Goal: Task Accomplishment & Management: Manage account settings

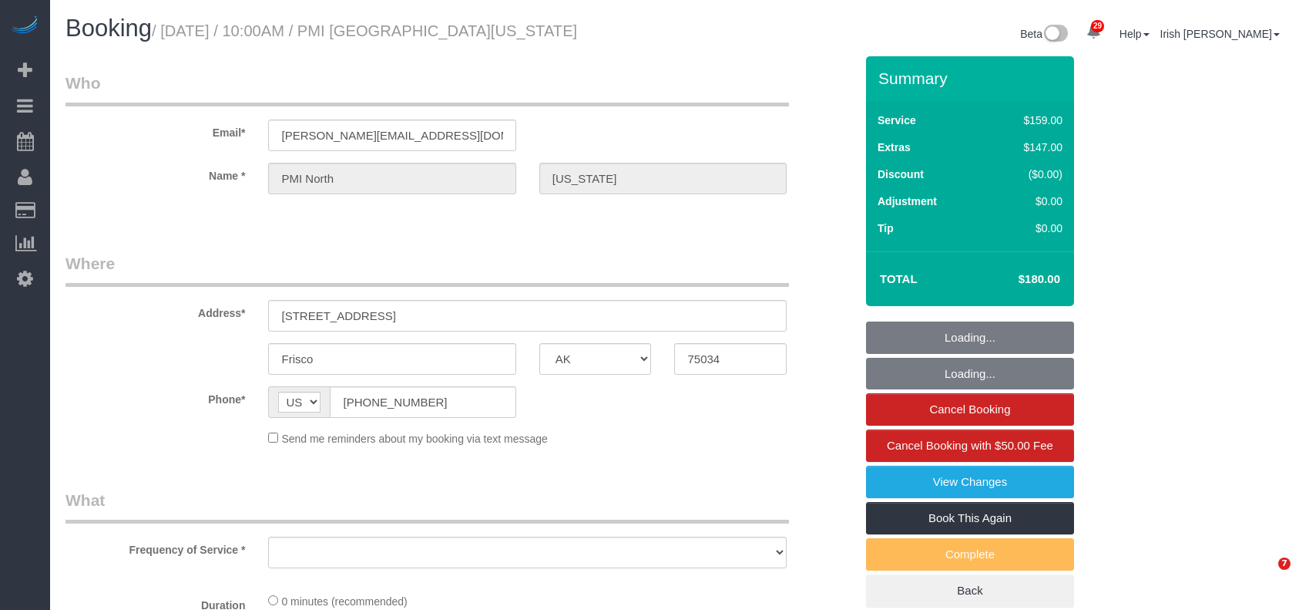
select select "[GEOGRAPHIC_DATA]"
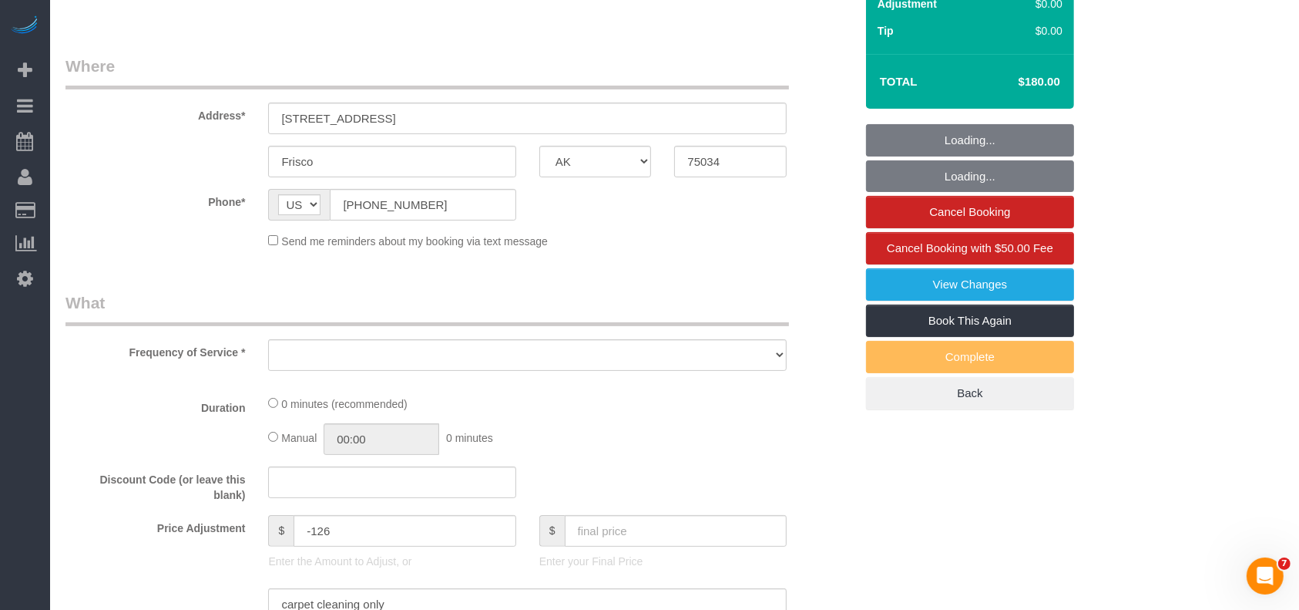
scroll to position [411, 0]
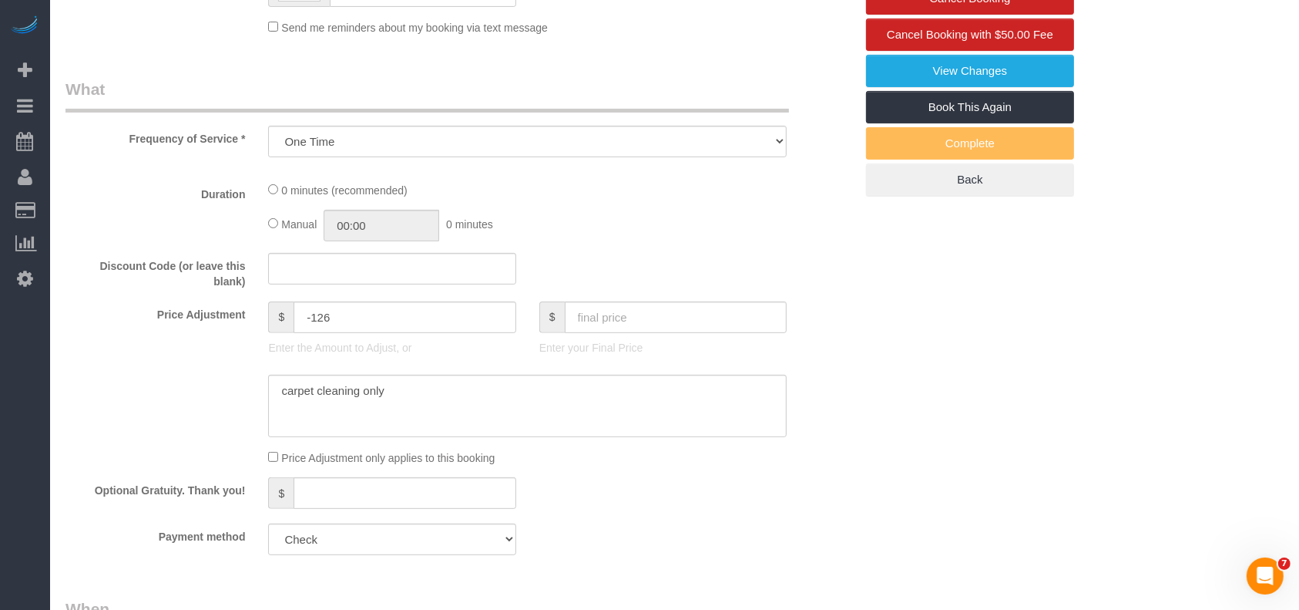
select select "object:8094"
select select "3"
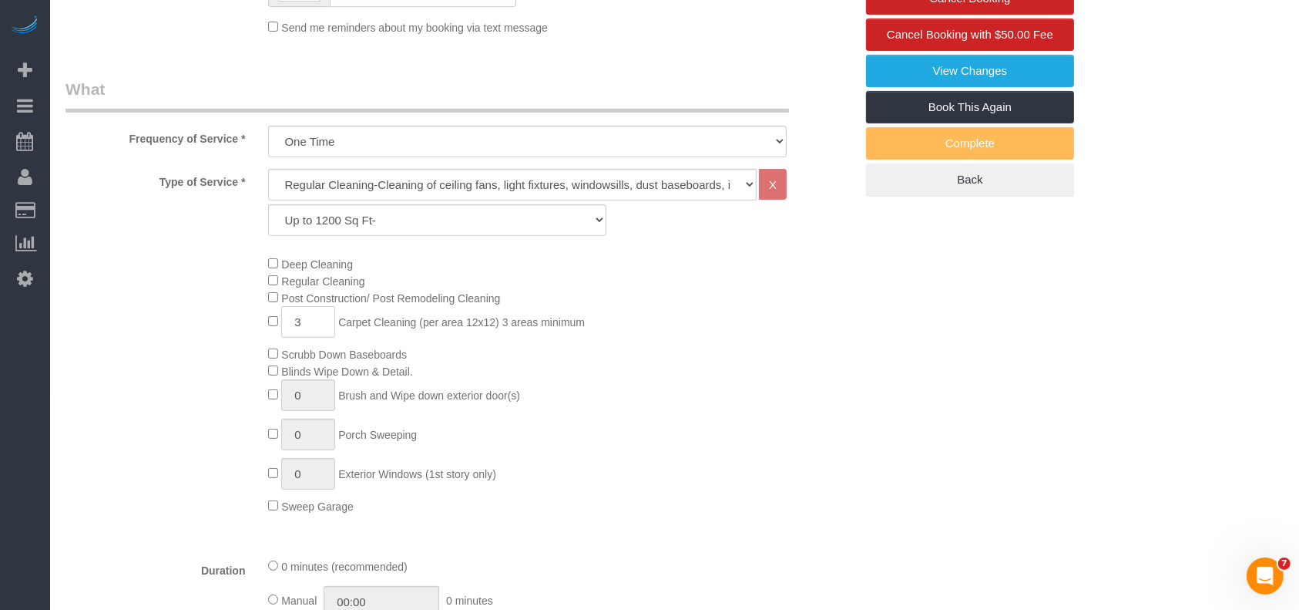
click at [270, 325] on span "3 Carpet Cleaning (per area 12x12) 3 areas minimum" at bounding box center [426, 322] width 317 height 12
paste input "6"
type input "6"
click at [596, 445] on div "Deep Cleaning Regular Cleaning Post Construction/ Post Remodeling Cleaning 6 Ca…" at bounding box center [561, 384] width 609 height 259
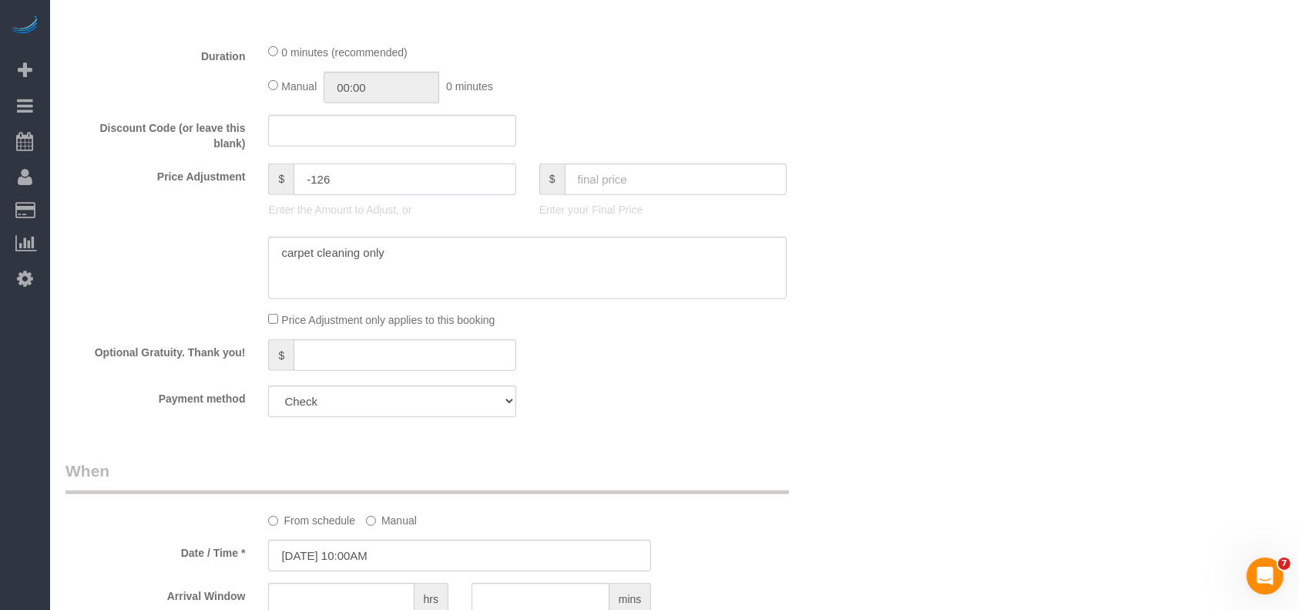
click at [331, 182] on input "-126" at bounding box center [405, 179] width 223 height 32
click at [620, 180] on input "text" at bounding box center [676, 179] width 223 height 32
paste input "6"
type input "640"
click at [524, 247] on textarea at bounding box center [527, 268] width 519 height 63
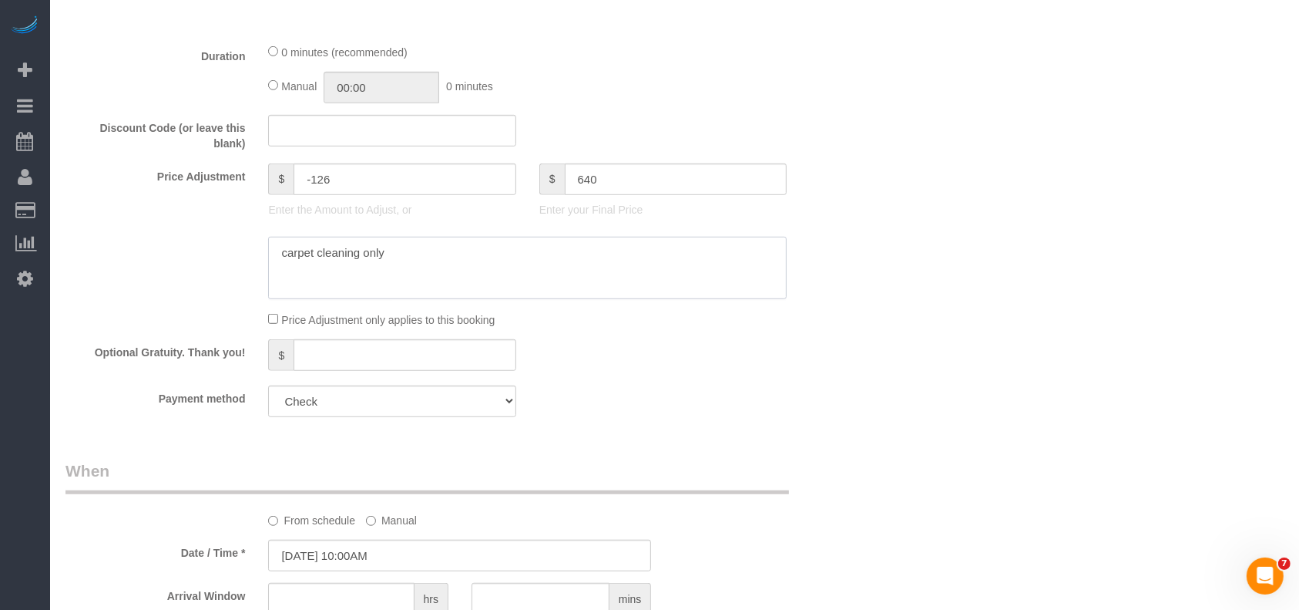
type textarea "carpet cleaning only $"
type input "187"
click at [274, 256] on textarea at bounding box center [527, 268] width 519 height 63
paste textarea "6"
type textarea "$360 carpet cleaning only $280 treatment"
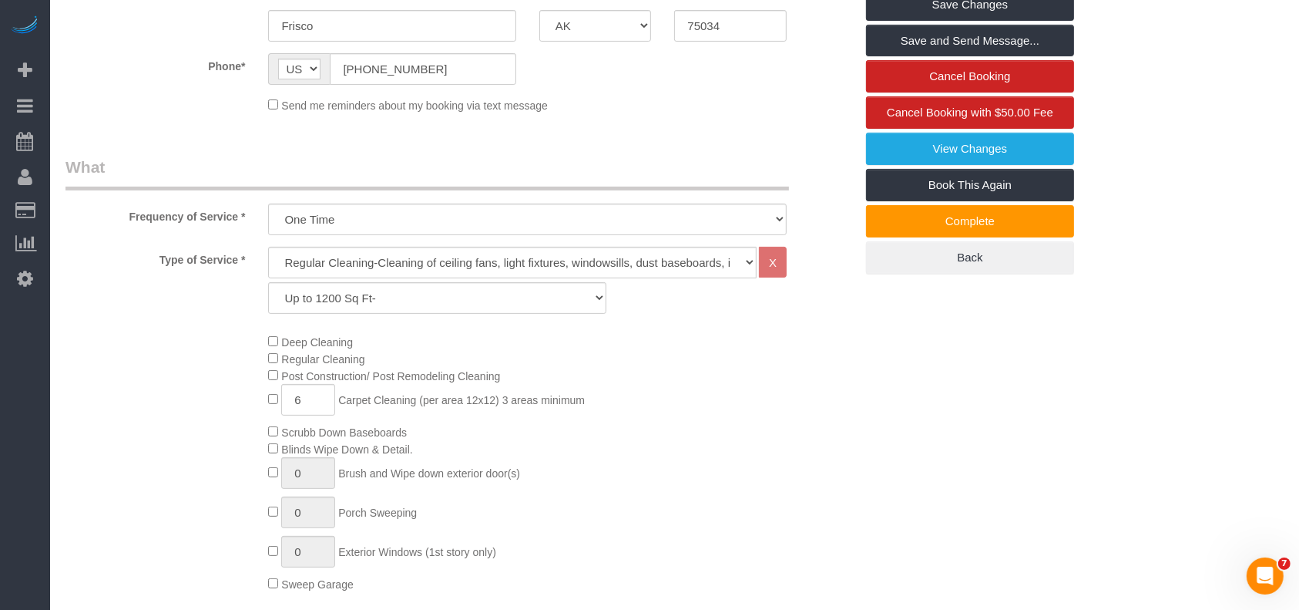
scroll to position [102, 0]
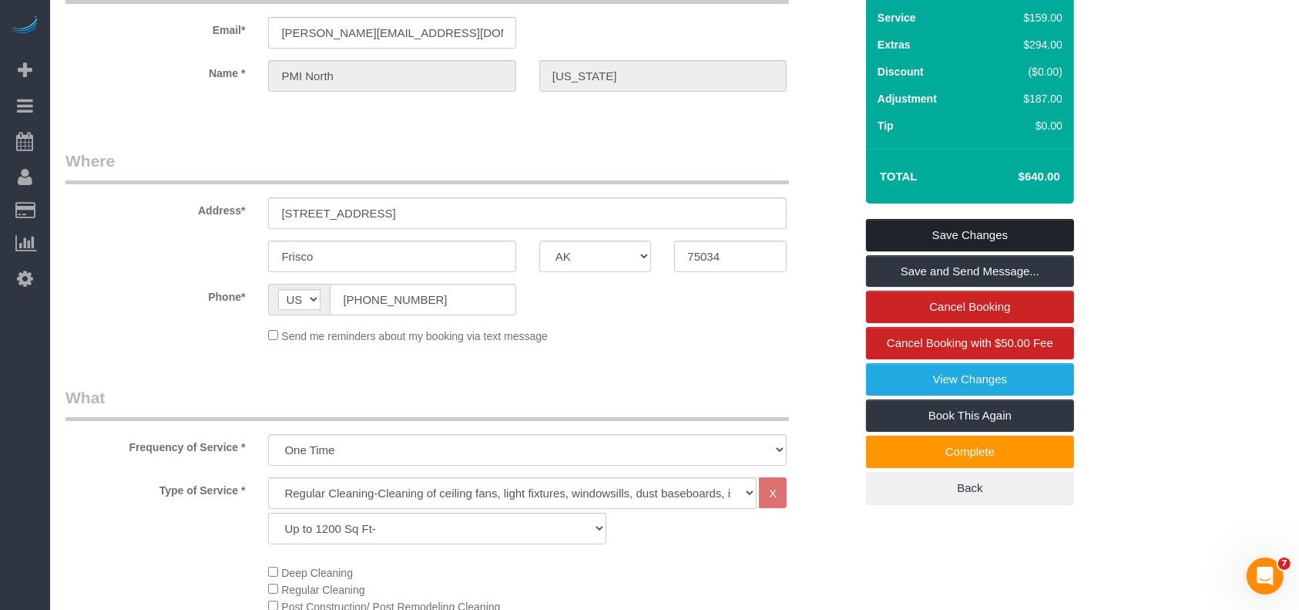
click at [894, 230] on link "Save Changes" at bounding box center [970, 235] width 208 height 32
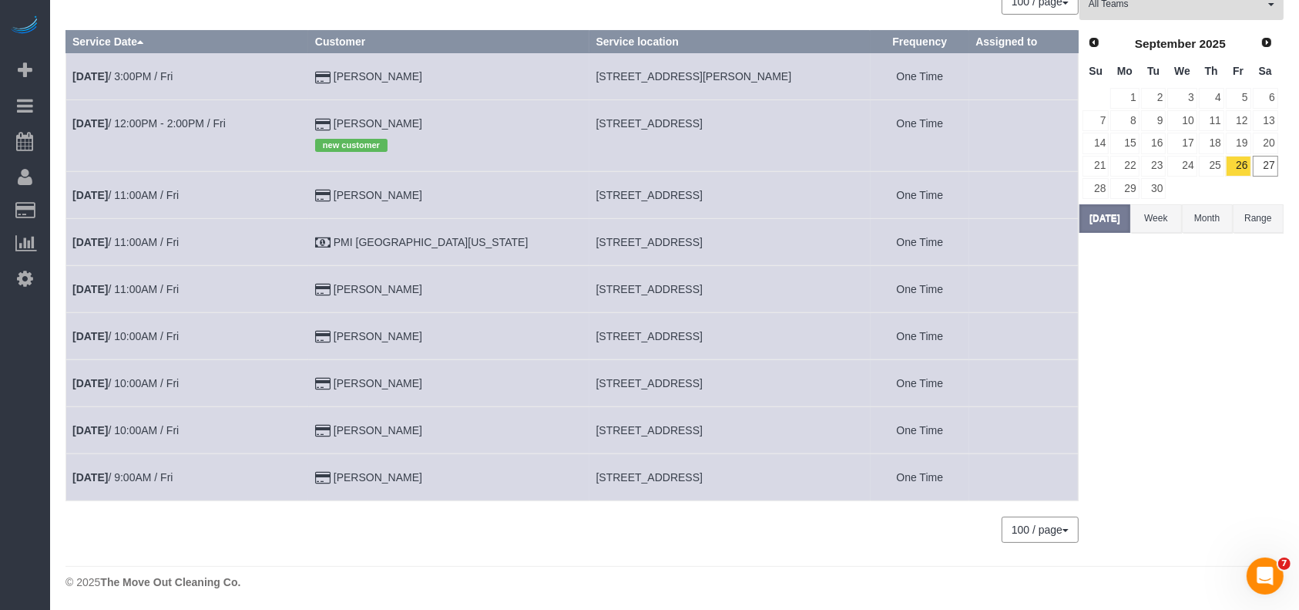
scroll to position [0, 0]
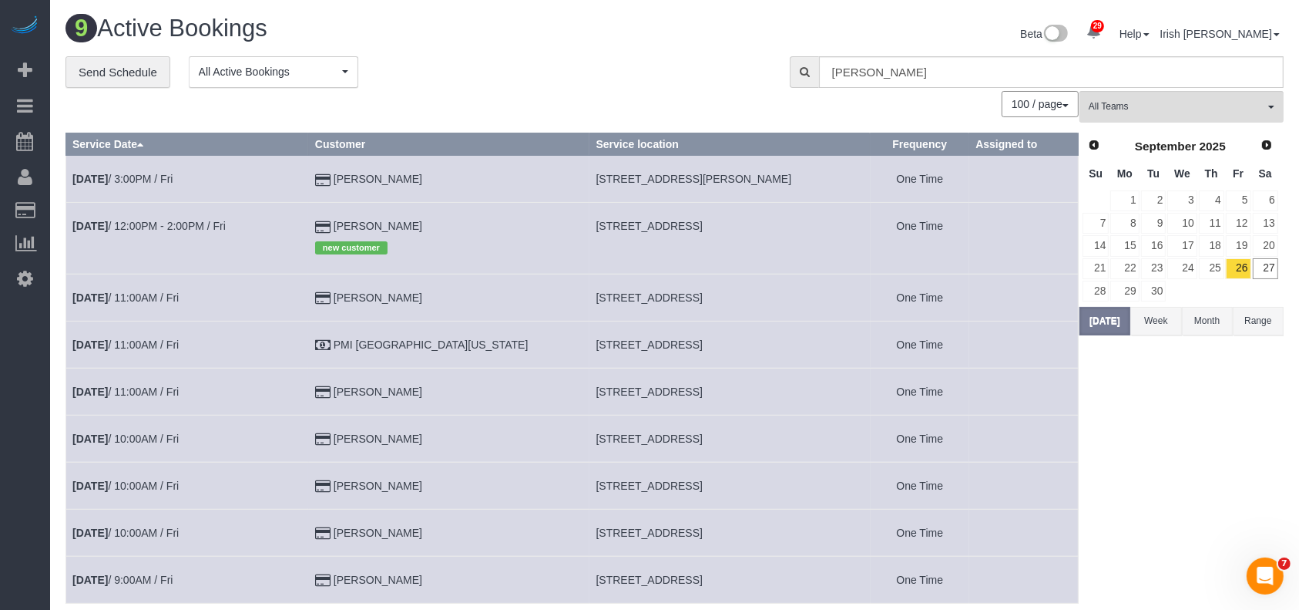
drag, startPoint x: 452, startPoint y: 170, endPoint x: 375, endPoint y: 170, distance: 76.3
click at [375, 170] on td "[PERSON_NAME]" at bounding box center [448, 179] width 281 height 47
copy td "[PERSON_NAME]"
click at [1151, 262] on link "23" at bounding box center [1153, 268] width 25 height 21
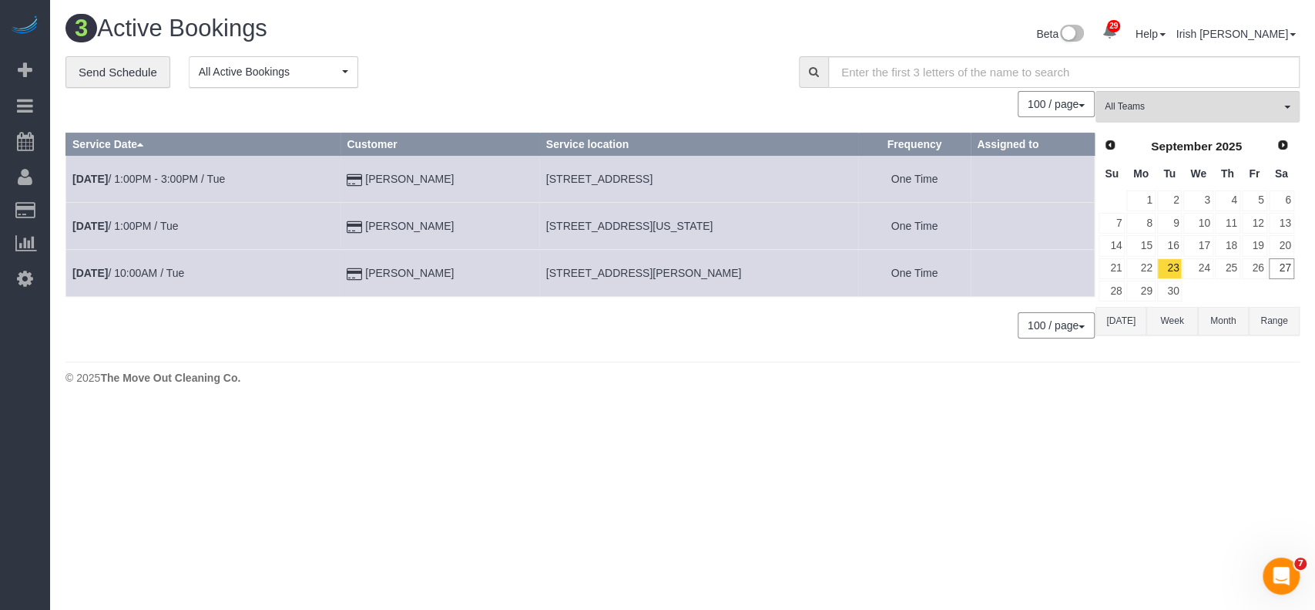
drag, startPoint x: 537, startPoint y: 171, endPoint x: 744, endPoint y: 175, distance: 207.3
click at [744, 175] on td "[STREET_ADDRESS]" at bounding box center [698, 179] width 319 height 47
copy span "[STREET_ADDRESS]"
click at [160, 182] on link "[DATE] 1:00PM - 3:00PM / Tue" at bounding box center [148, 179] width 153 height 12
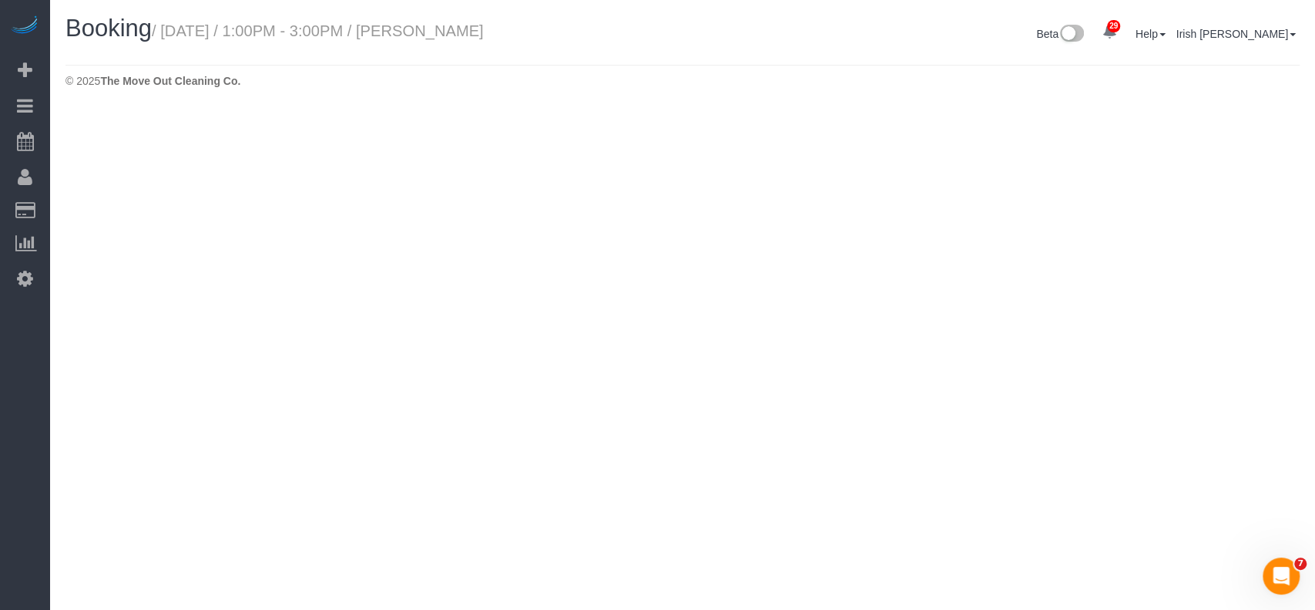
select select "[GEOGRAPHIC_DATA]"
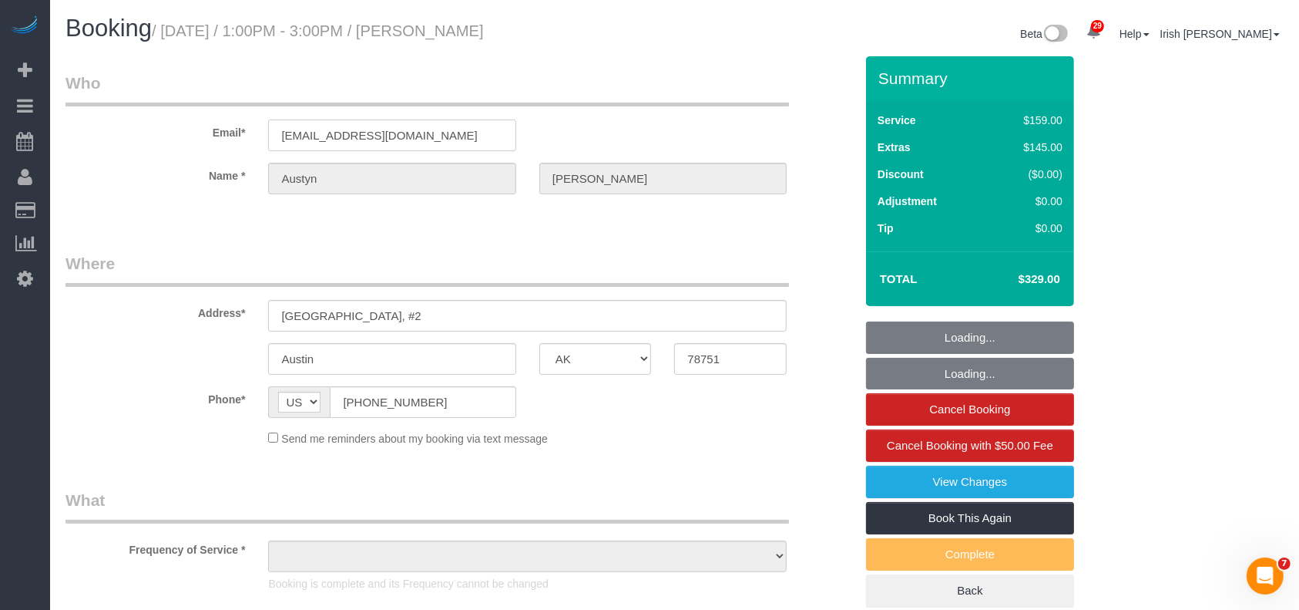
select select "3"
drag, startPoint x: 469, startPoint y: 131, endPoint x: 153, endPoint y: 126, distance: 315.2
click at [153, 126] on div "Email* [EMAIL_ADDRESS][DOMAIN_NAME]" at bounding box center [460, 111] width 812 height 79
select select "string:fspay-d25e01ff-0683-4fae-8c86-177340dfcf15"
select select "object:8713"
